Goal: Find contact information: Find contact information

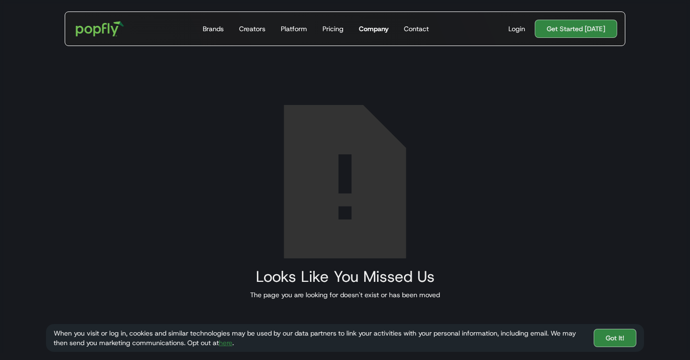
click at [359, 34] on link "Company" at bounding box center [373, 29] width 37 height 34
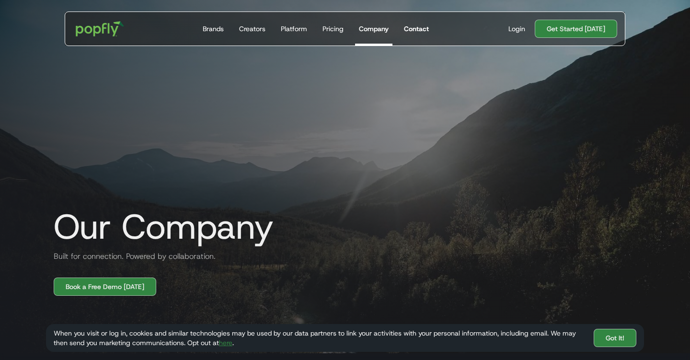
click at [420, 38] on link "Contact" at bounding box center [416, 29] width 33 height 34
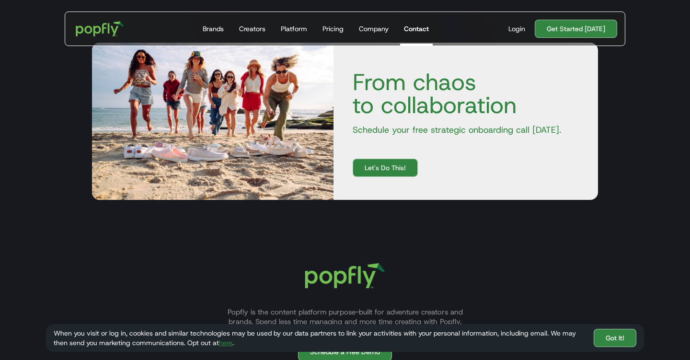
scroll to position [408, 0]
